Goal: Task Accomplishment & Management: Complete application form

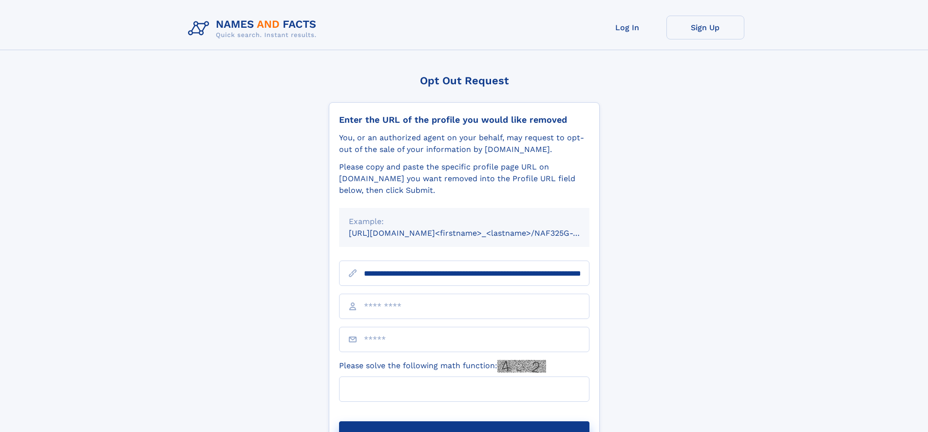
scroll to position [0, 99]
type input "**********"
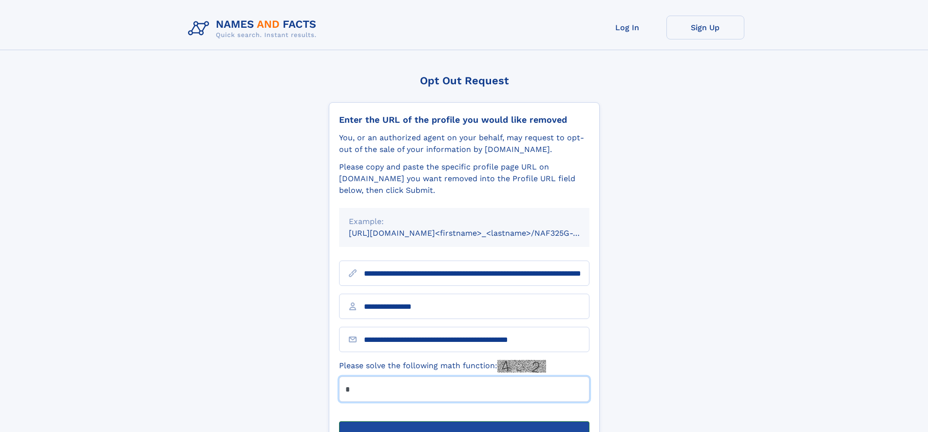
type input "*"
click at [464, 421] on button "Submit Opt Out Request" at bounding box center [464, 436] width 250 height 31
